Goal: Information Seeking & Learning: Find specific fact

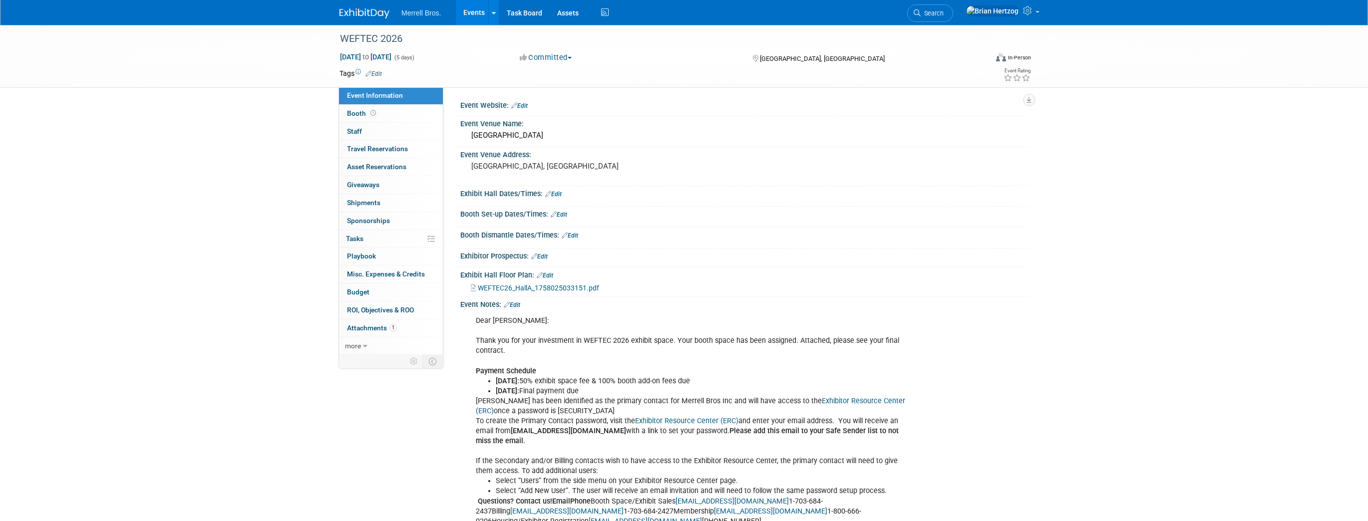
click at [371, 14] on img at bounding box center [365, 13] width 50 height 10
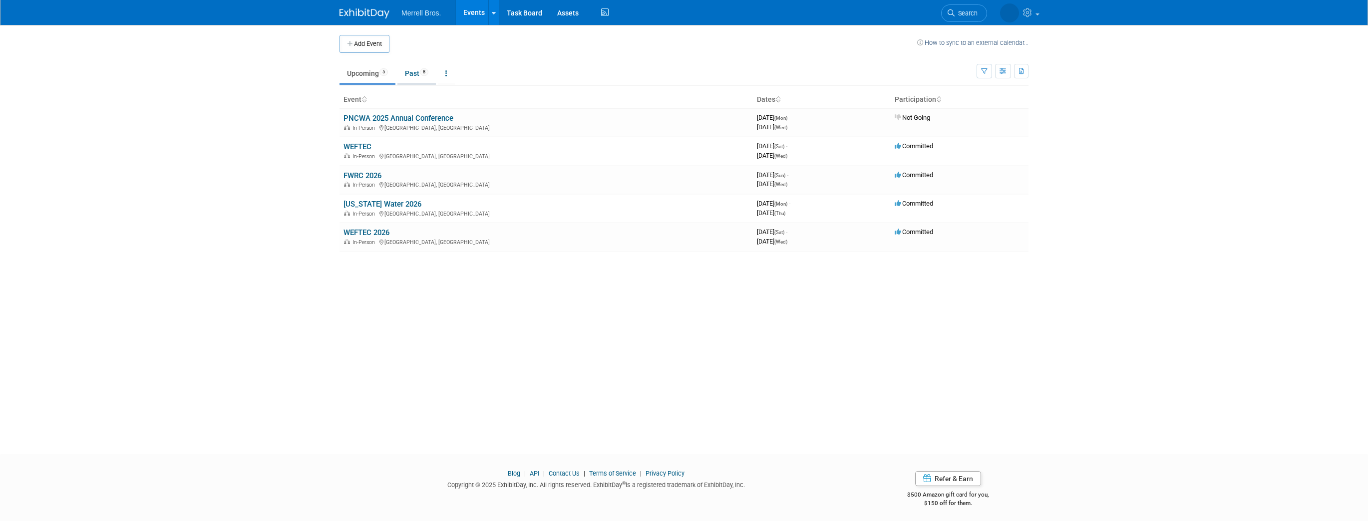
click at [412, 73] on link "Past 8" at bounding box center [417, 73] width 38 height 19
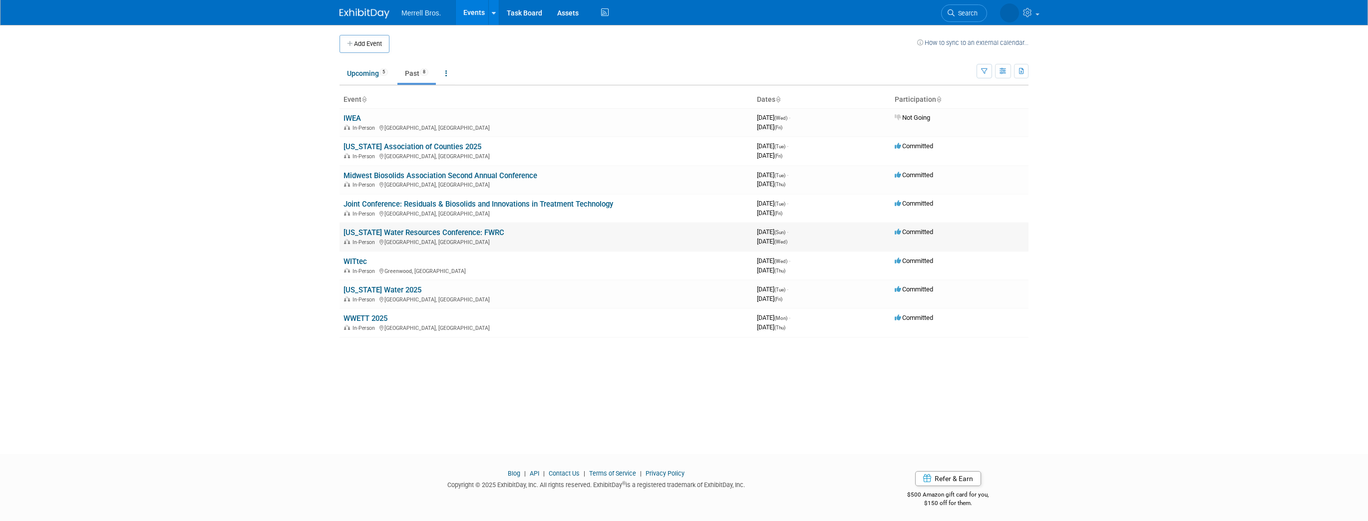
click at [419, 231] on link "[US_STATE] Water Resources Conference: FWRC" at bounding box center [424, 232] width 161 height 9
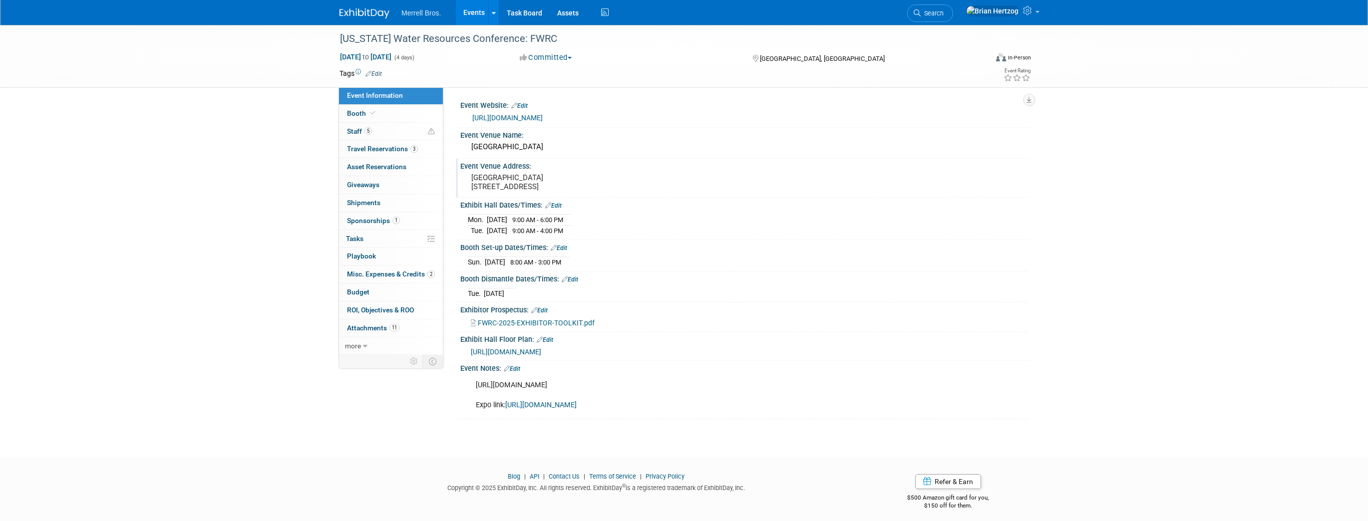
drag, startPoint x: 471, startPoint y: 175, endPoint x: 637, endPoint y: 184, distance: 166.0
click at [637, 184] on pre "Convention Center 650 Okeechobee Blvd West Palm Beach FL, 33401" at bounding box center [578, 182] width 215 height 18
click at [637, 184] on icon "Open Grammarly. 0 Suggestions." at bounding box center [637, 180] width 7 height 7
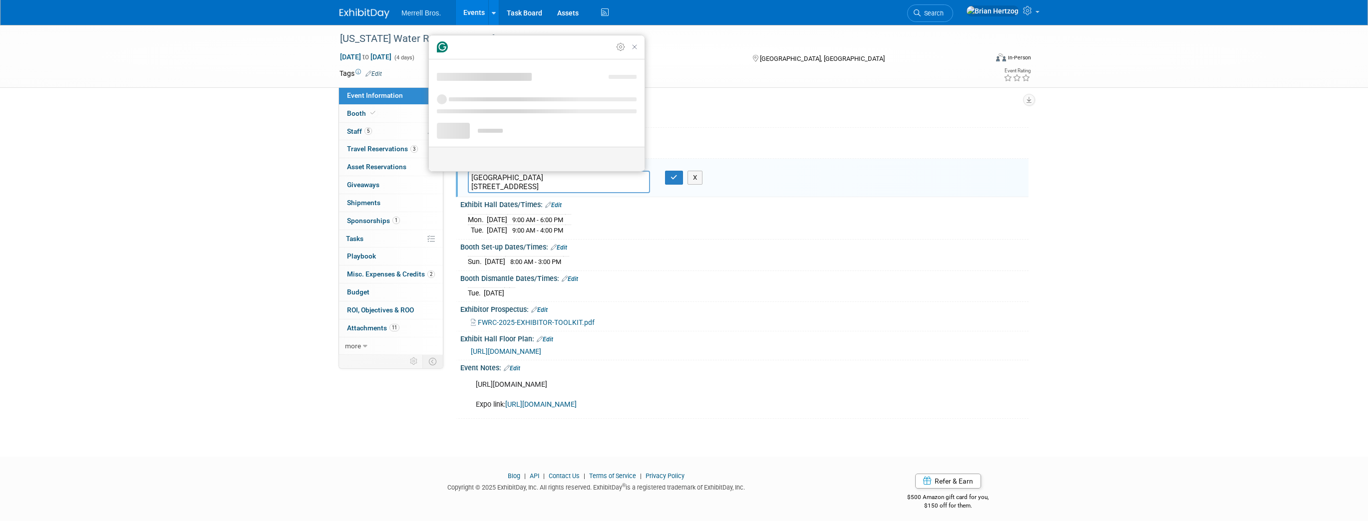
click at [559, 183] on textarea "Convention Center 650 Okeechobee Blvd West Palm Beach FL, 33401" at bounding box center [559, 182] width 182 height 22
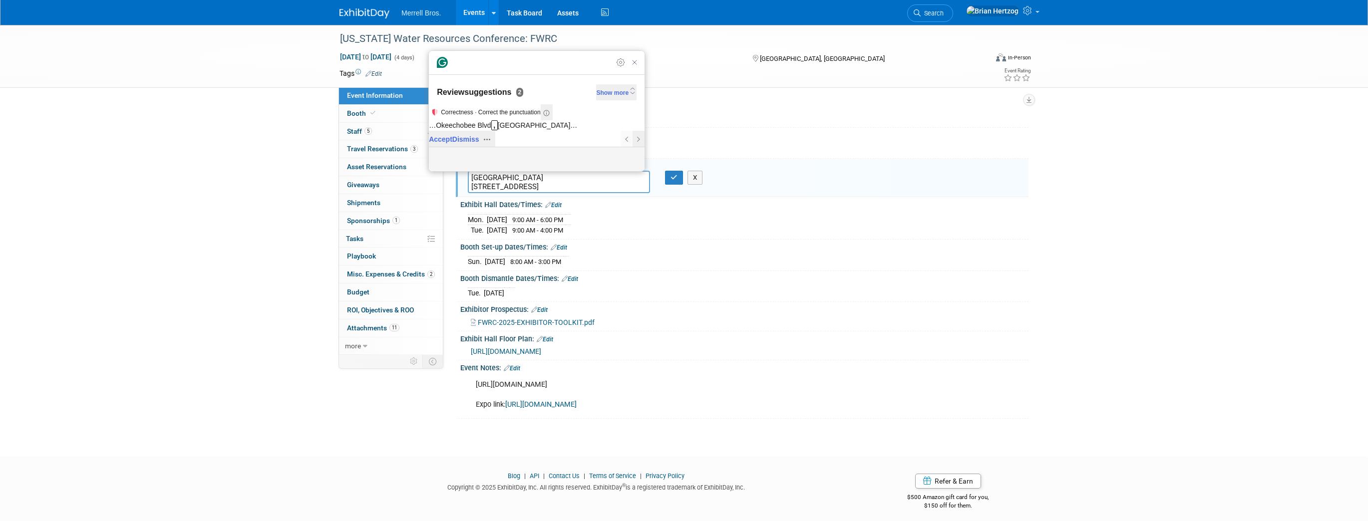
click at [559, 183] on textarea "Convention Center 650 Okeechobee Blvd West Palm Beach FL, 33401" at bounding box center [559, 182] width 182 height 22
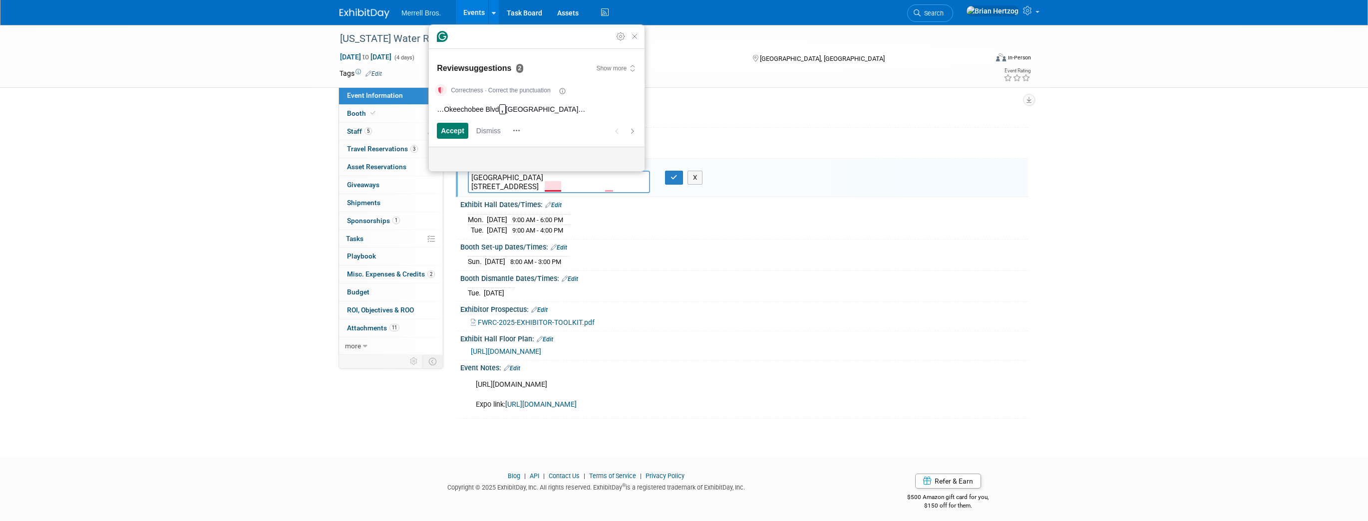
click at [533, 180] on textarea "Convention Center 650 Okeechobee Blvd West Palm Beach FL, 33401" at bounding box center [559, 182] width 182 height 22
drag, startPoint x: 471, startPoint y: 177, endPoint x: 653, endPoint y: 190, distance: 182.7
click at [653, 190] on div "Convention Center 650 Okeechobee Blvd West Palm Beach FL, 33401" at bounding box center [558, 182] width 197 height 22
click at [248, 172] on div "Florida Water Resources Conference: FWRC May 4, 2025 to May 7, 2025 (4 days) Ma…" at bounding box center [684, 232] width 1368 height 414
click at [637, 40] on icon "Close Grammarly Assistant" at bounding box center [635, 36] width 8 height 8
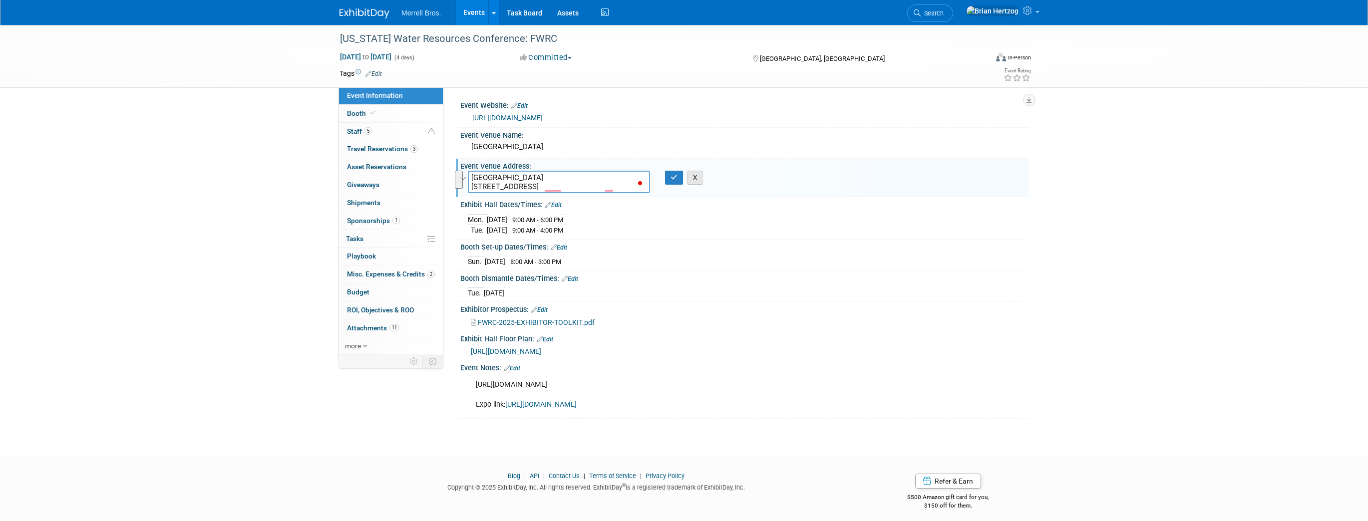
click at [696, 179] on button "X" at bounding box center [695, 178] width 15 height 14
click at [909, 286] on div "Tue. May 6, 2025" at bounding box center [744, 292] width 553 height 13
